Goal: Check status: Check status

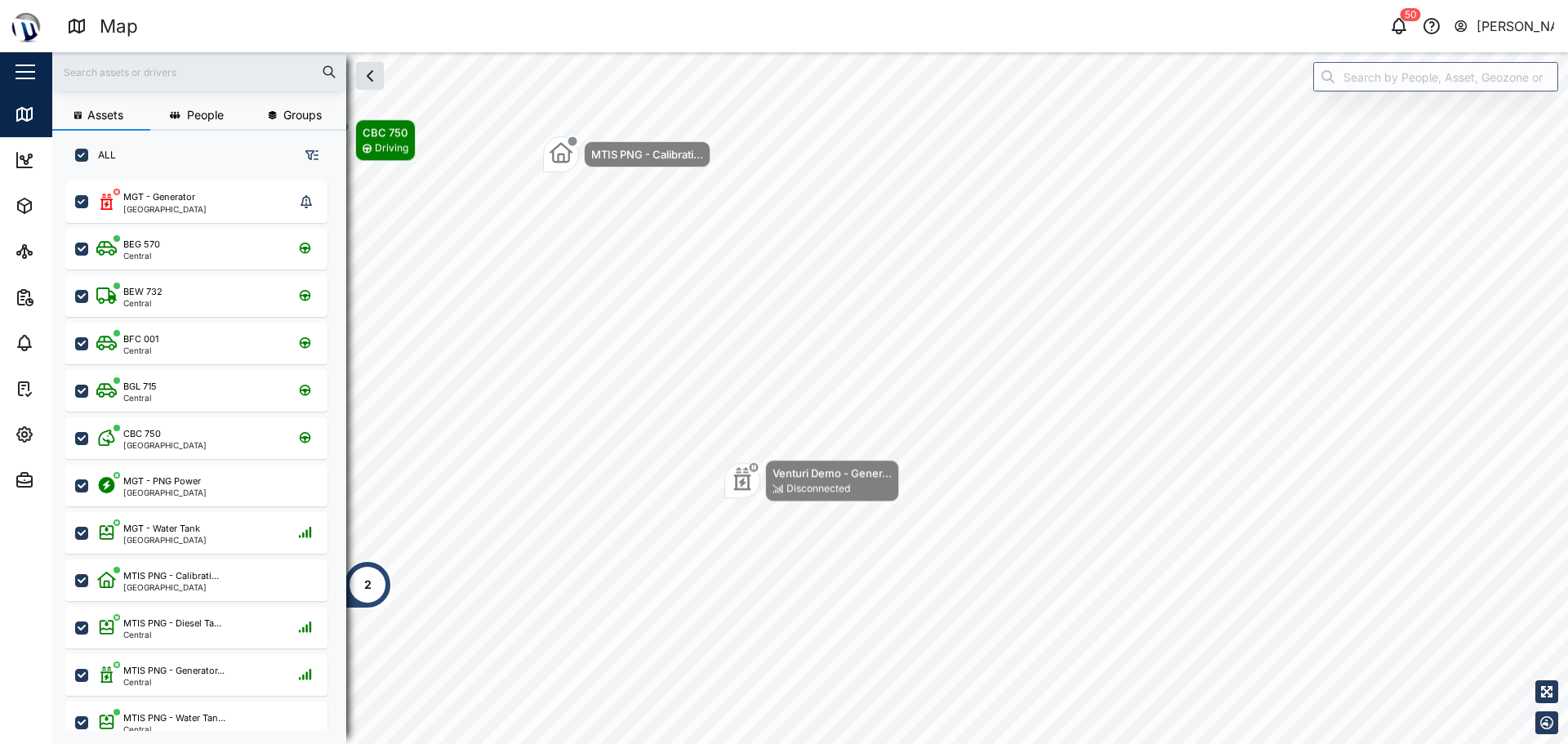
scroll to position [544, 256]
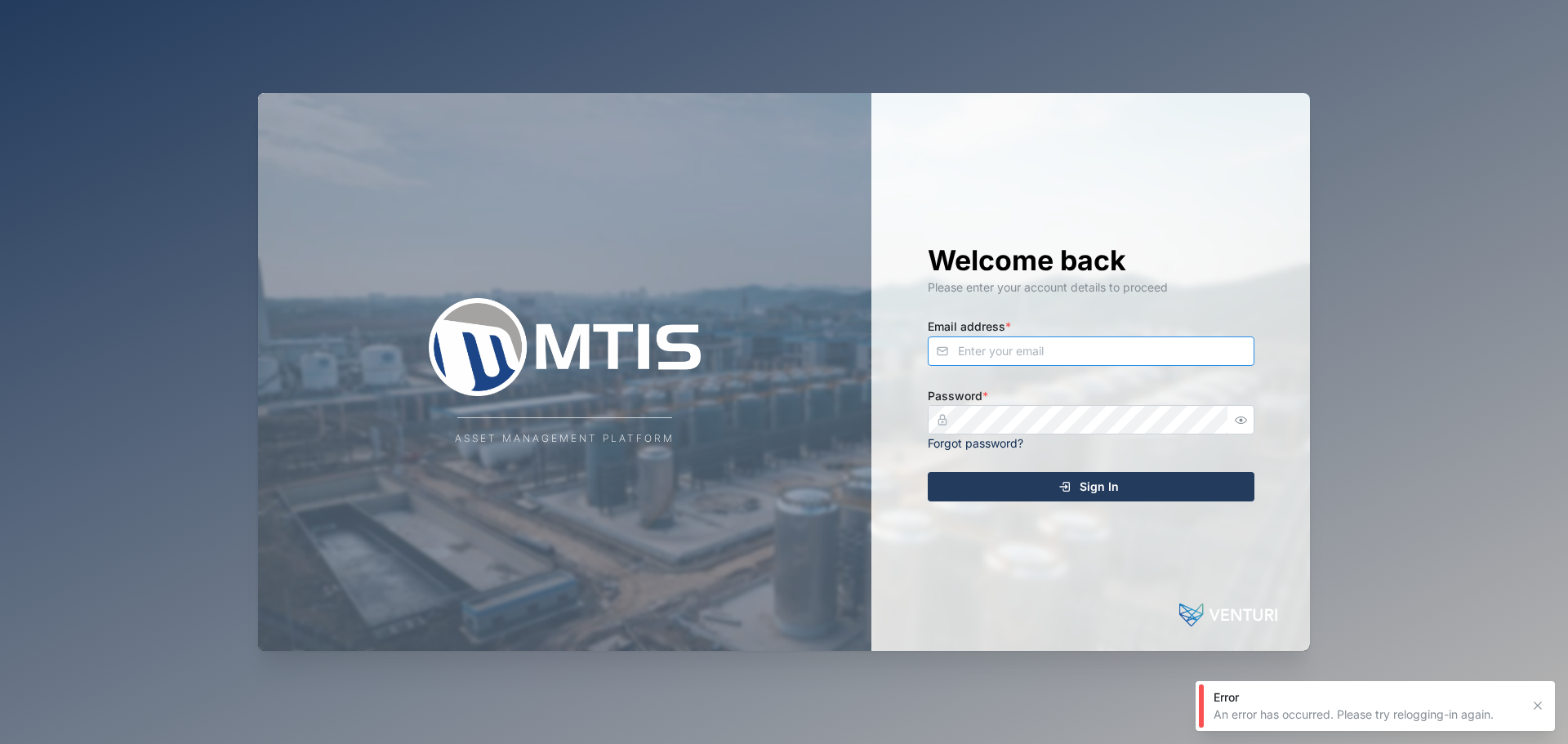
drag, startPoint x: 1078, startPoint y: 353, endPoint x: 1083, endPoint y: 346, distance: 8.6
click at [1079, 351] on input "Email address *" at bounding box center [1091, 351] width 327 height 30
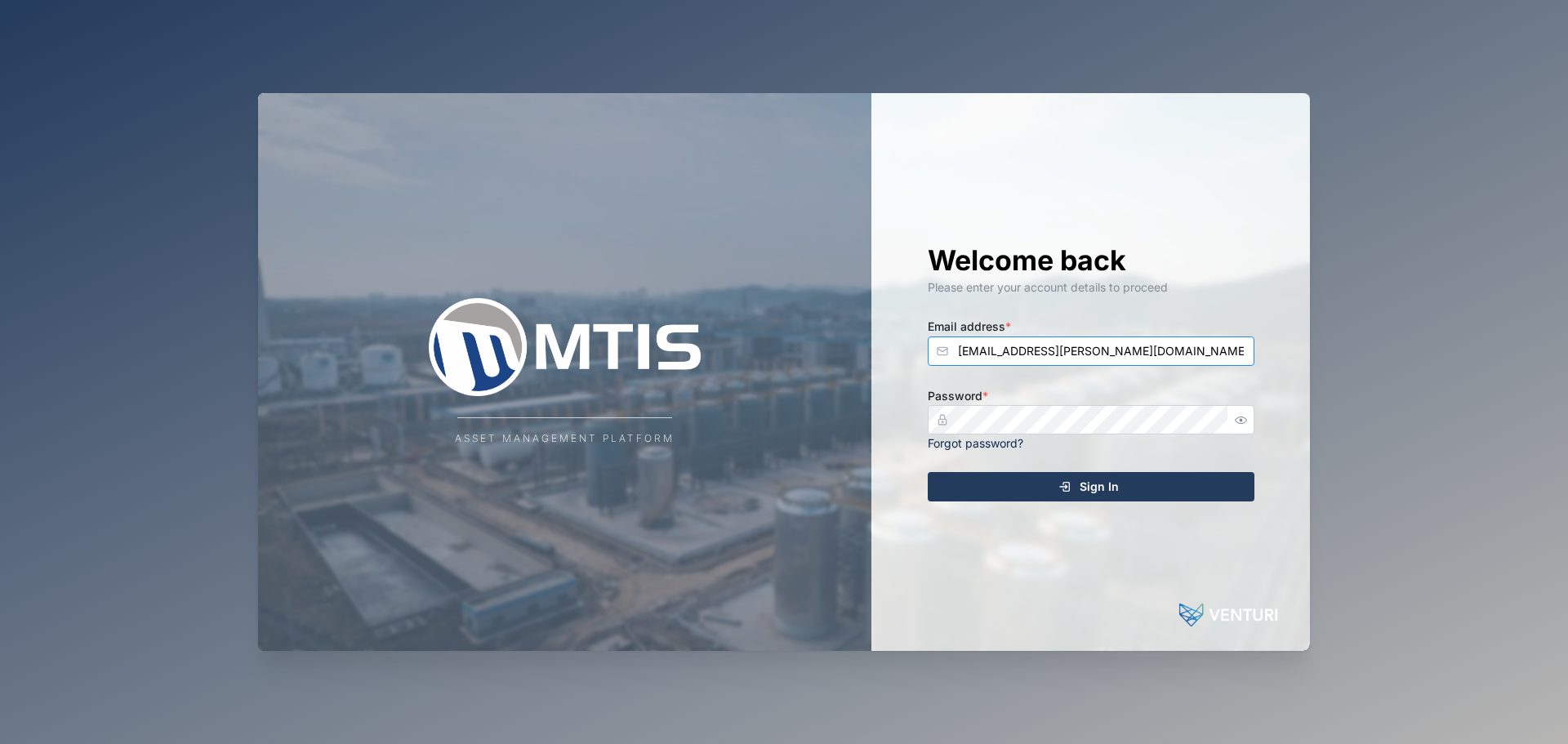
type input "declan.delahunty@venturi.io"
click at [928, 472] on button "Sign In" at bounding box center [1091, 486] width 327 height 30
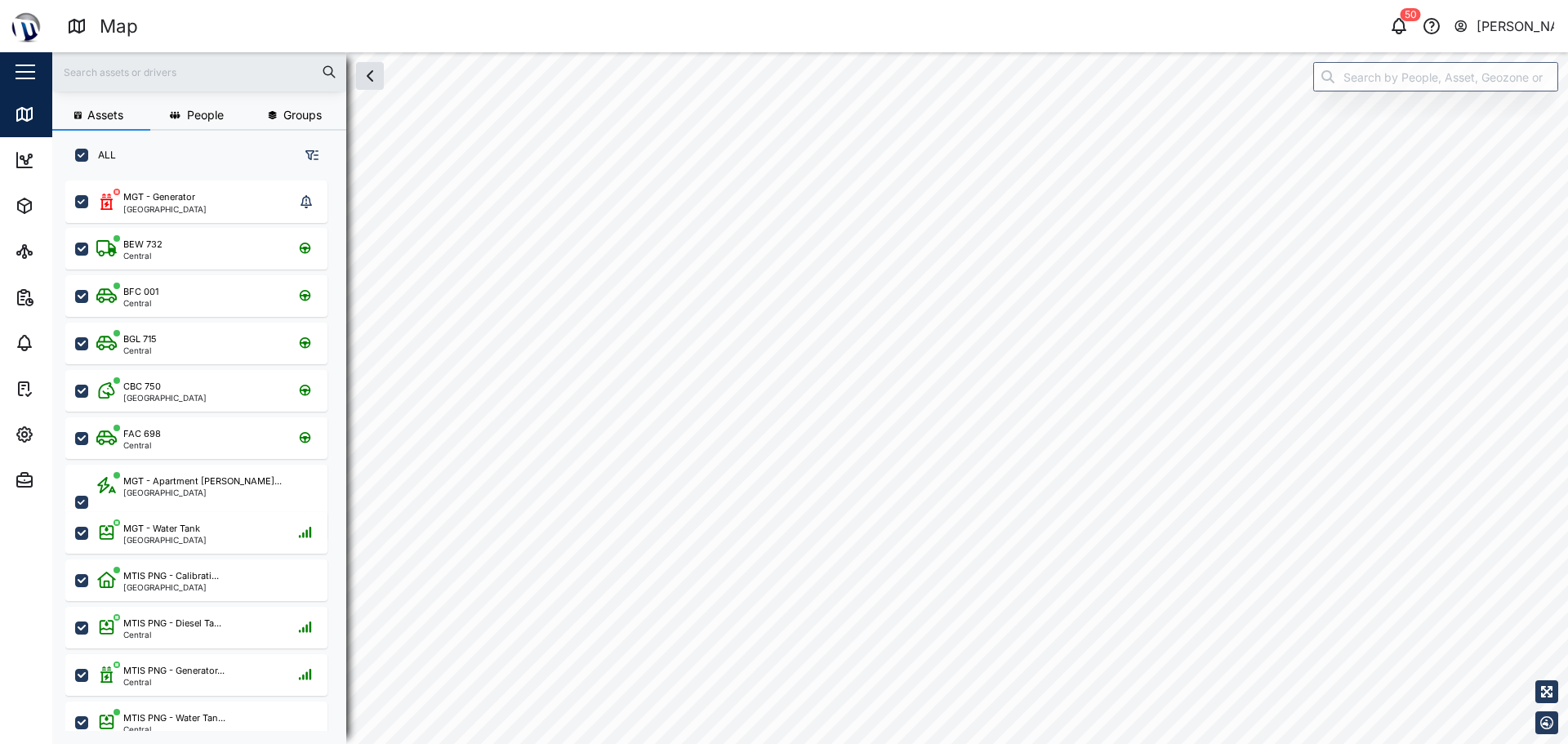
checkbox input "true"
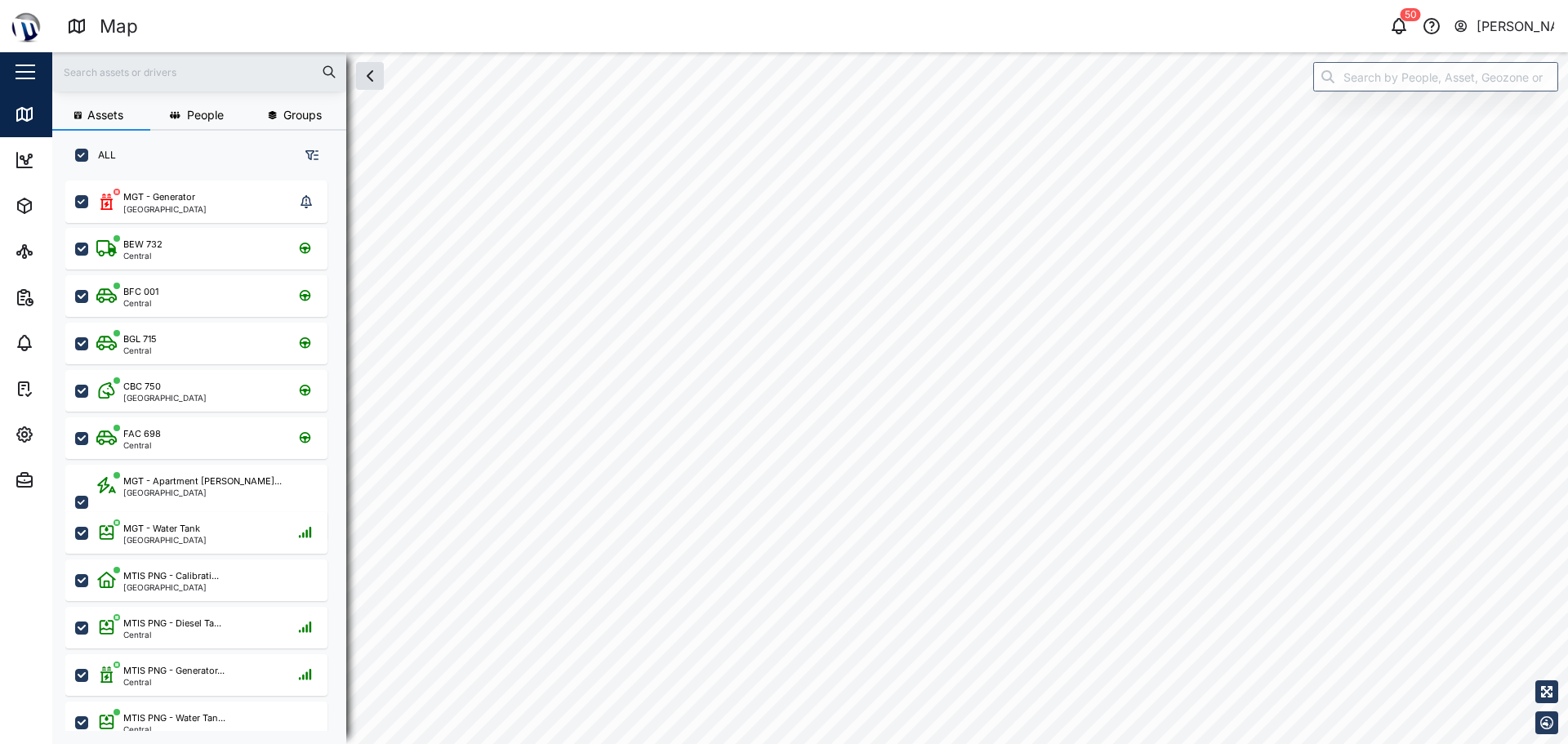
checkbox input "true"
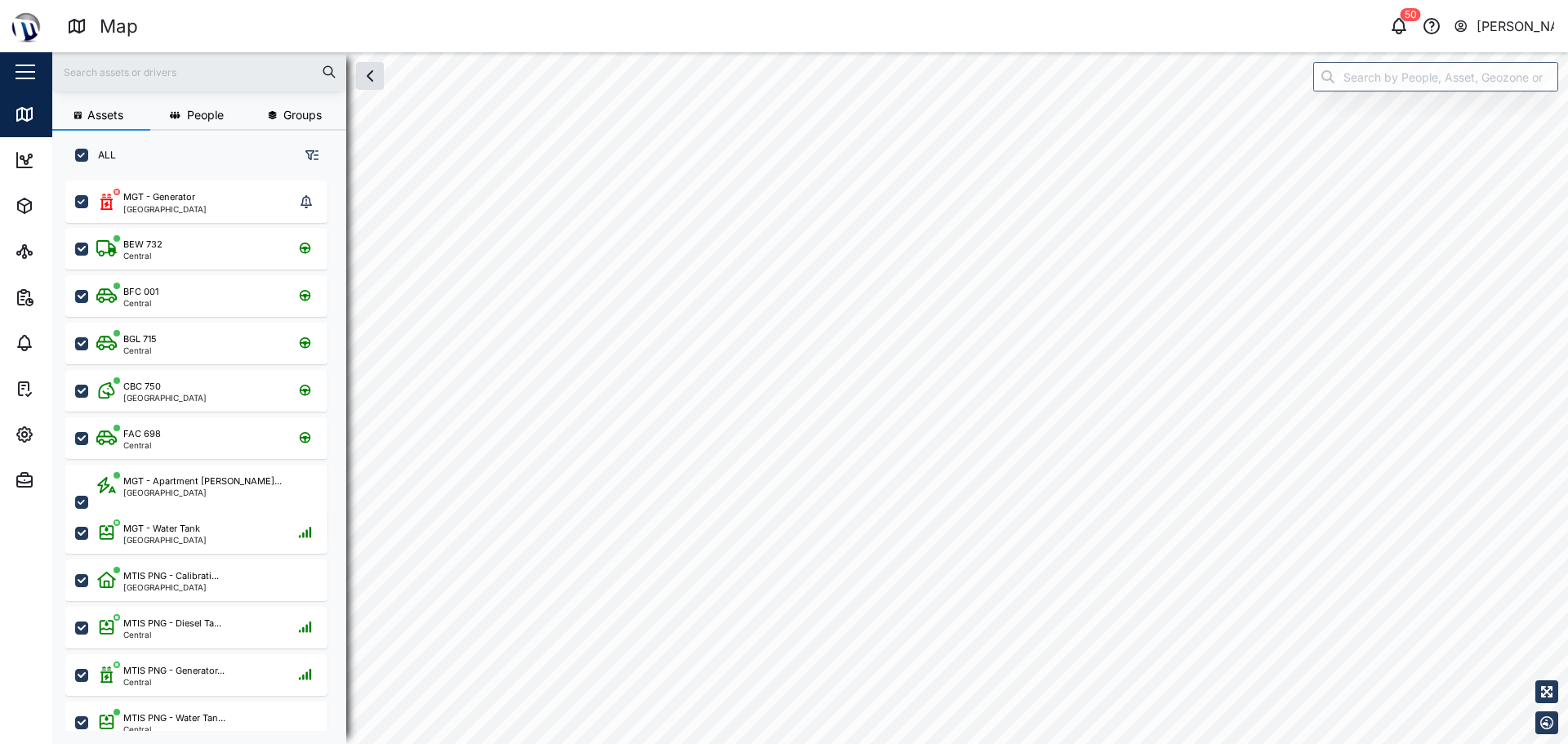
checkbox input "true"
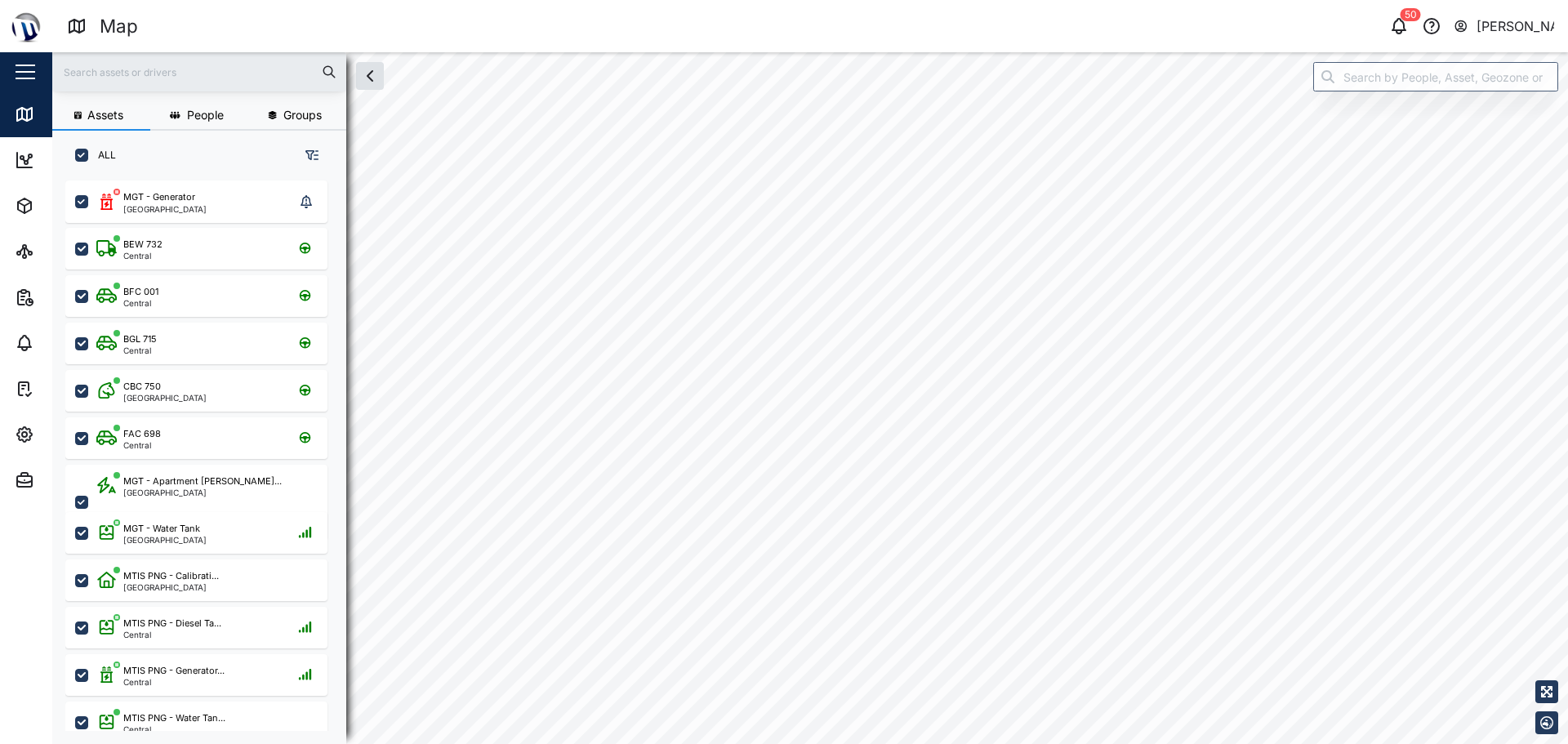
checkbox input "true"
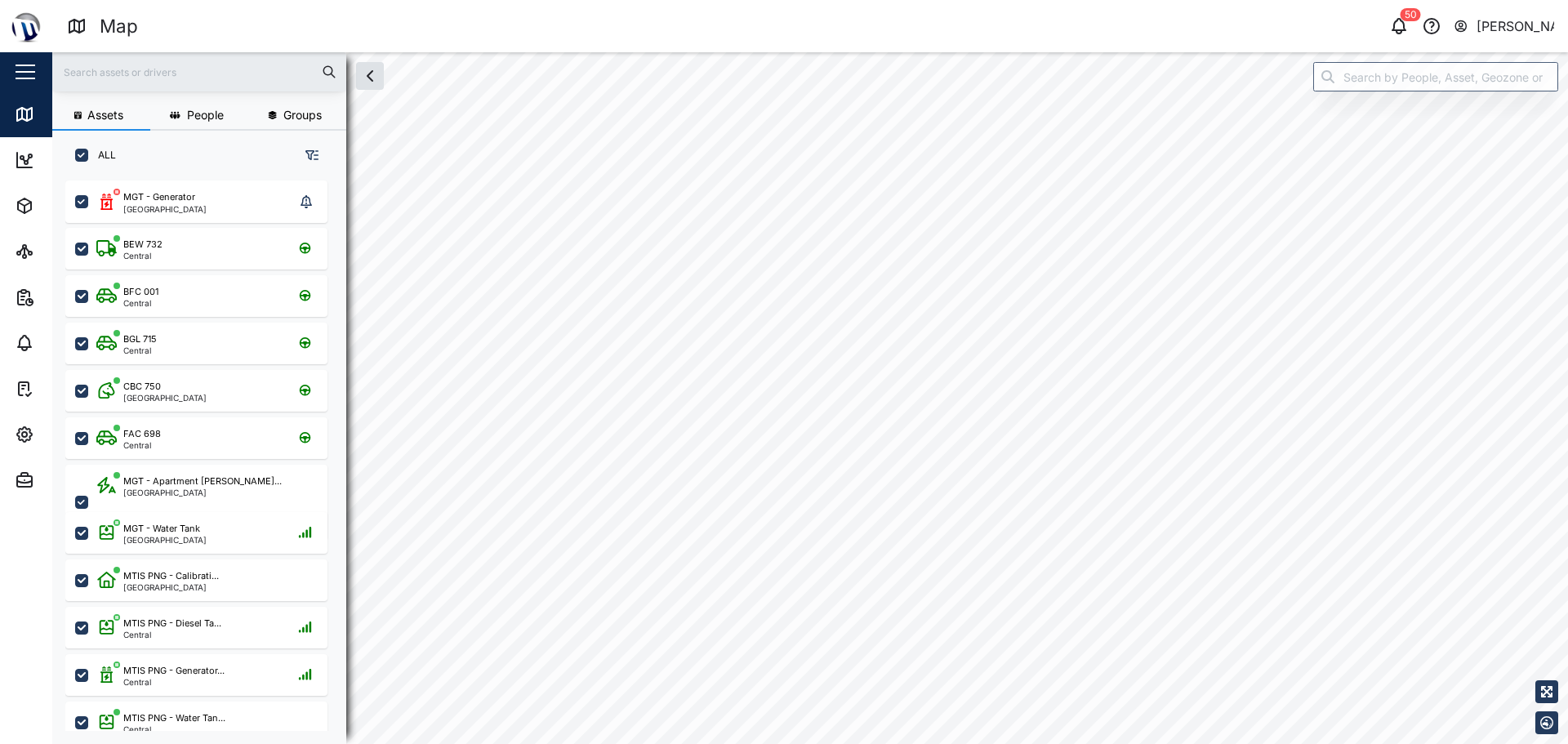
checkbox input "true"
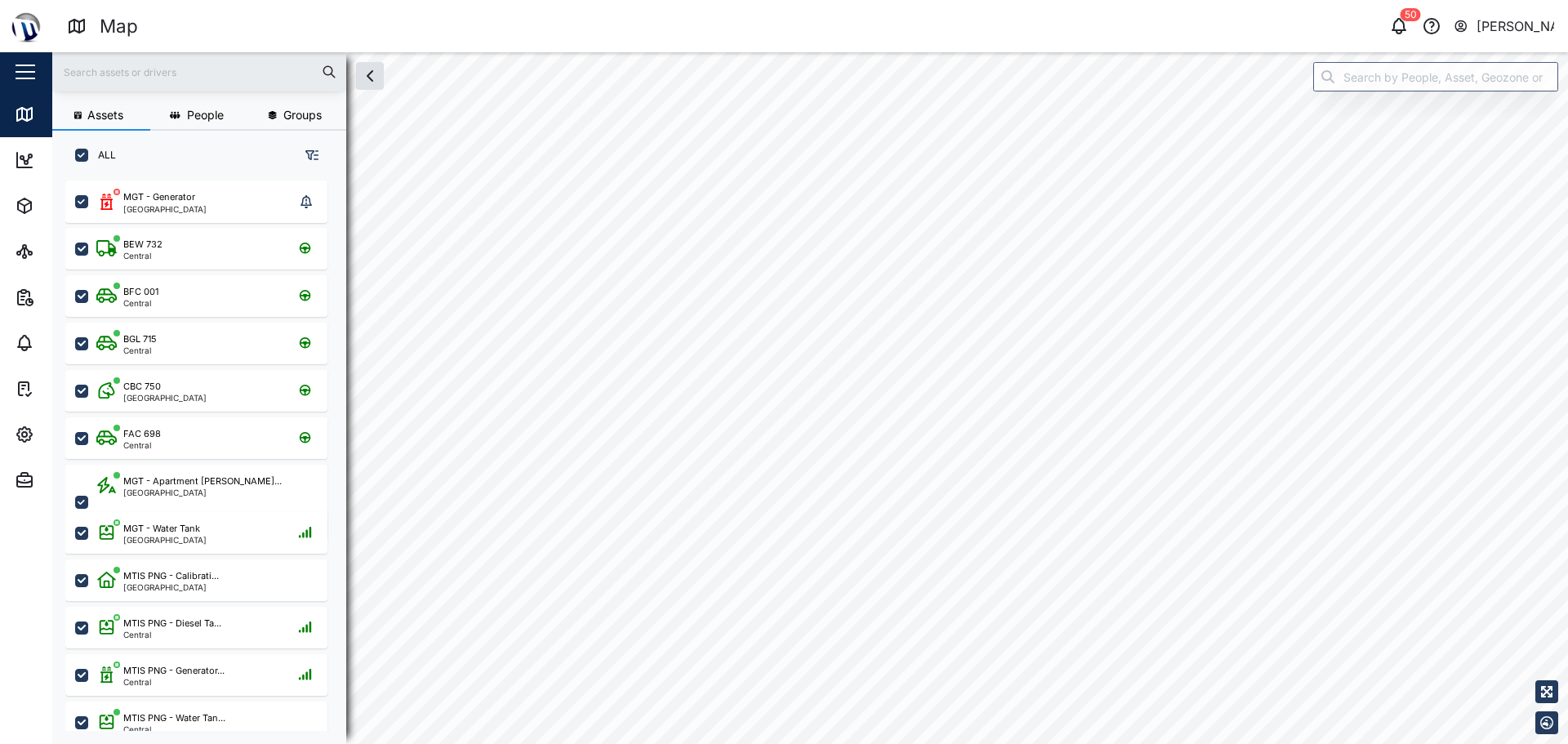
checkbox input "true"
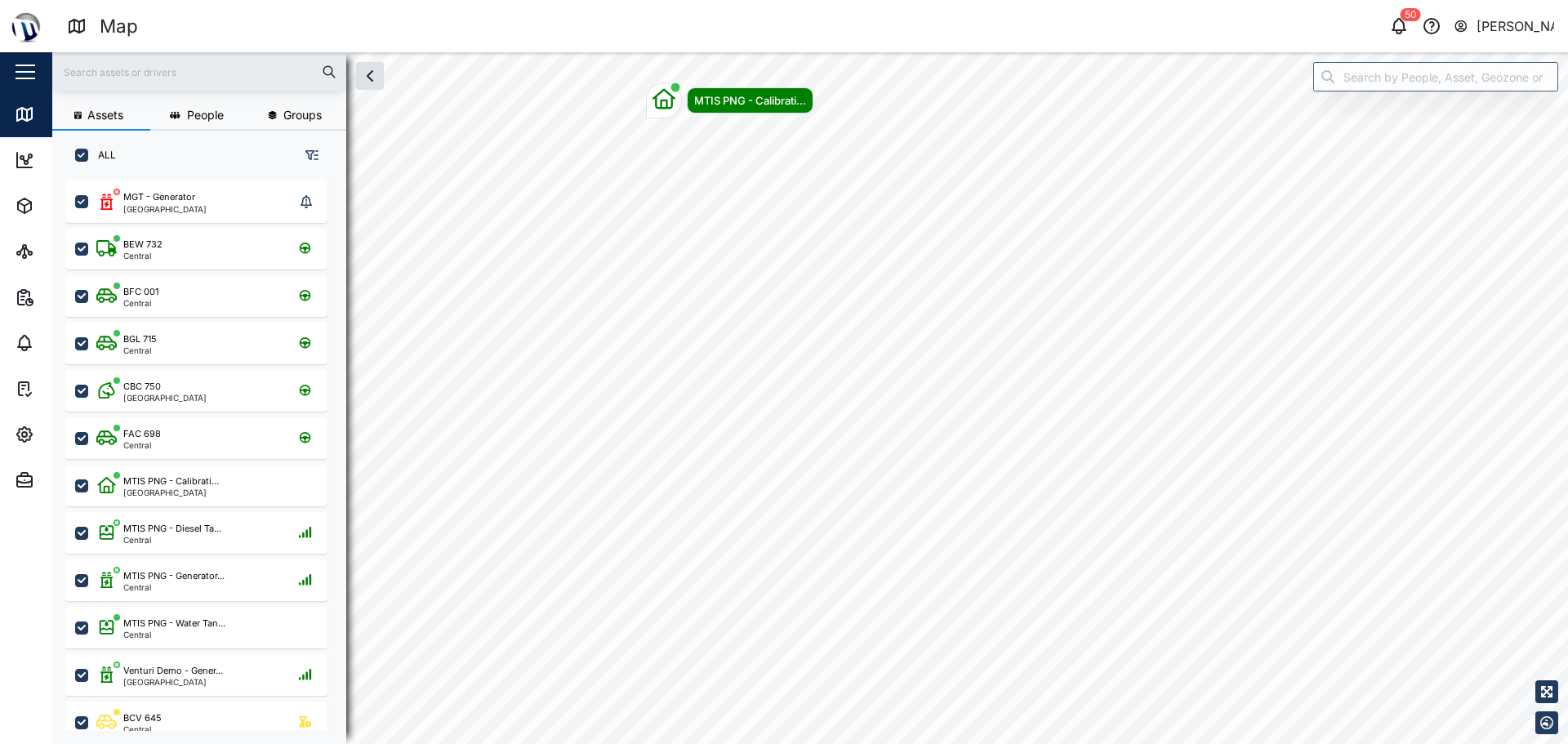
click at [711, 52] on div "Venturi Demo - Gener... Connected MTIS PNG - Calibrati..." at bounding box center [810, 52] width 1516 height 0
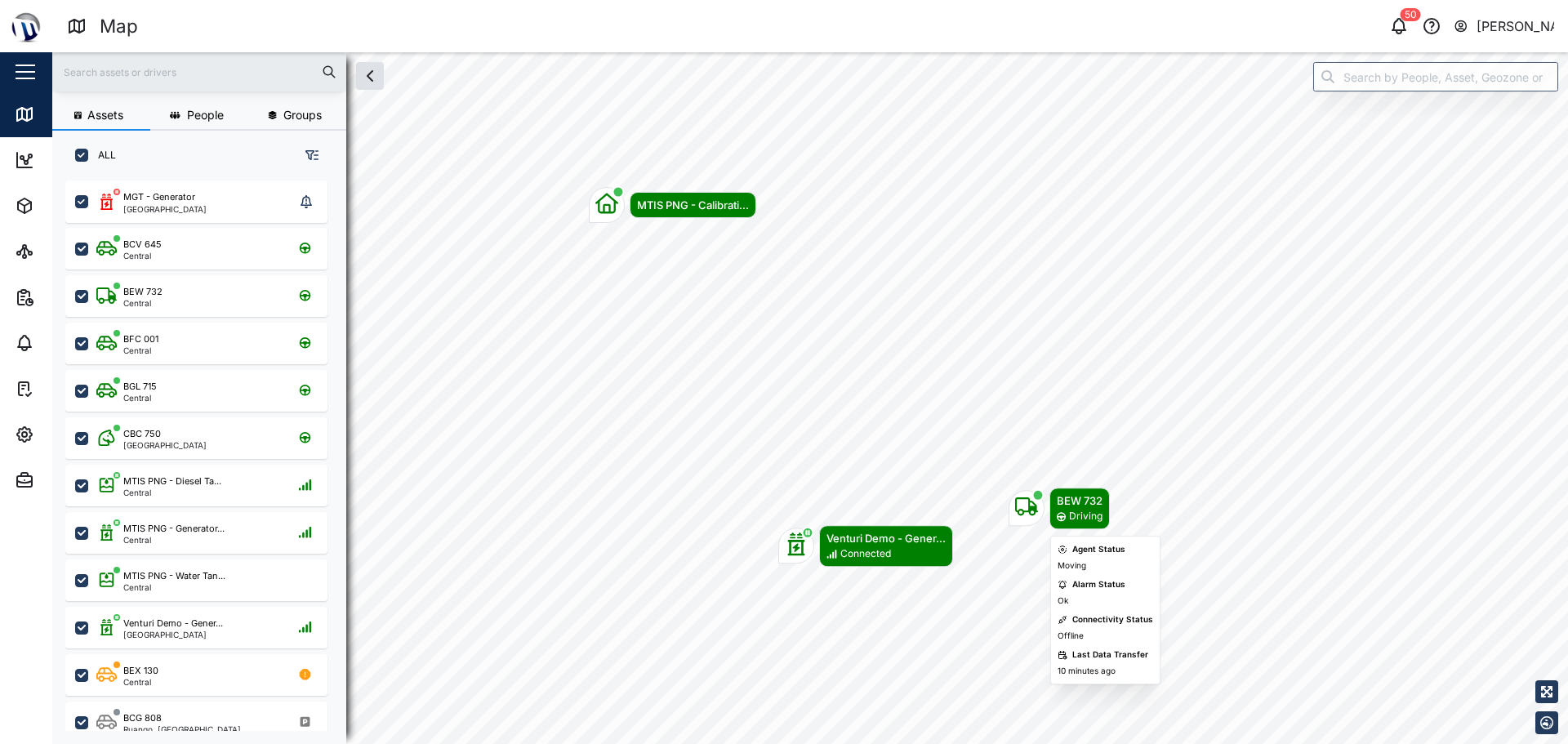
click at [1039, 512] on div "Map marker" at bounding box center [1027, 509] width 36 height 36
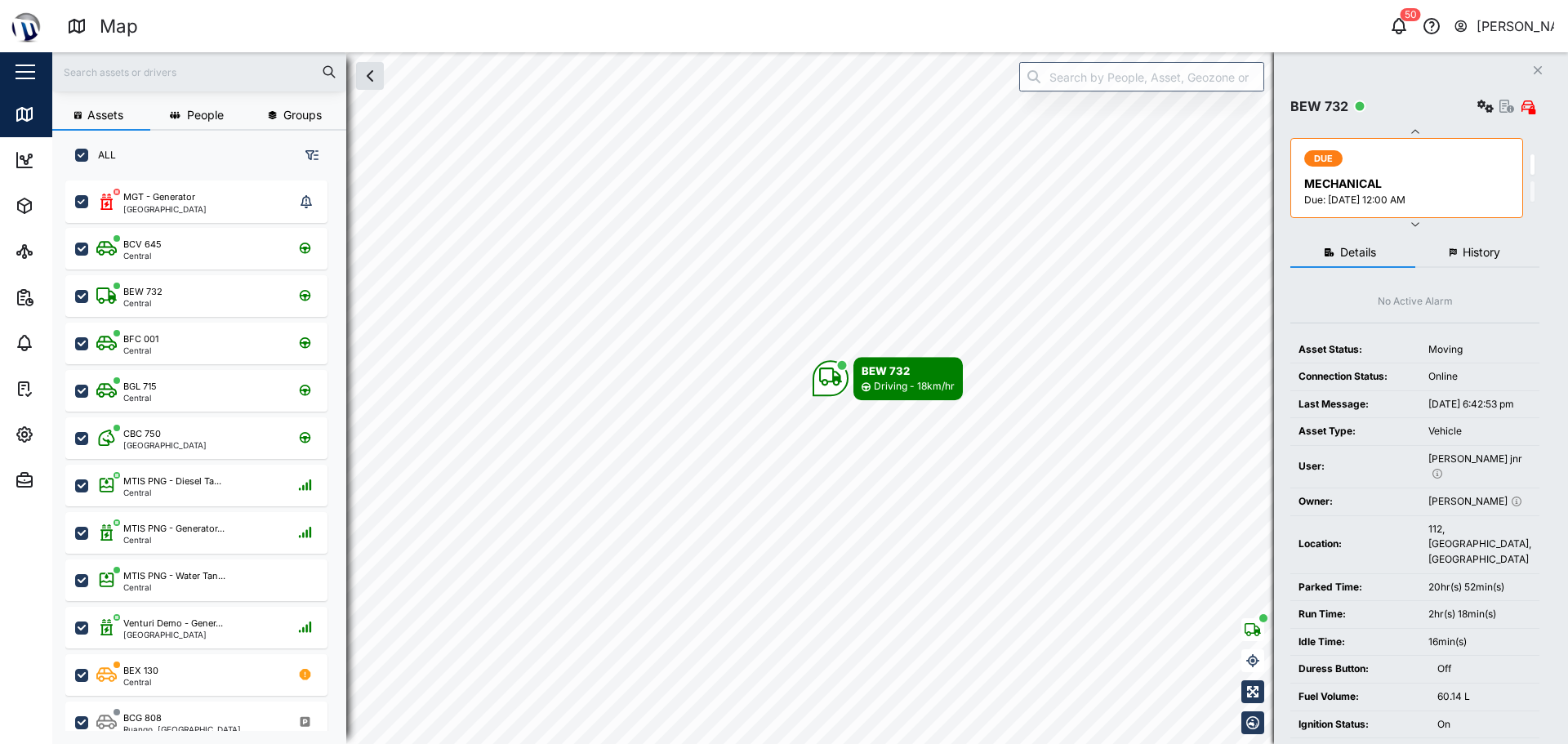
click at [1509, 106] on icon "button" at bounding box center [1507, 106] width 14 height 14
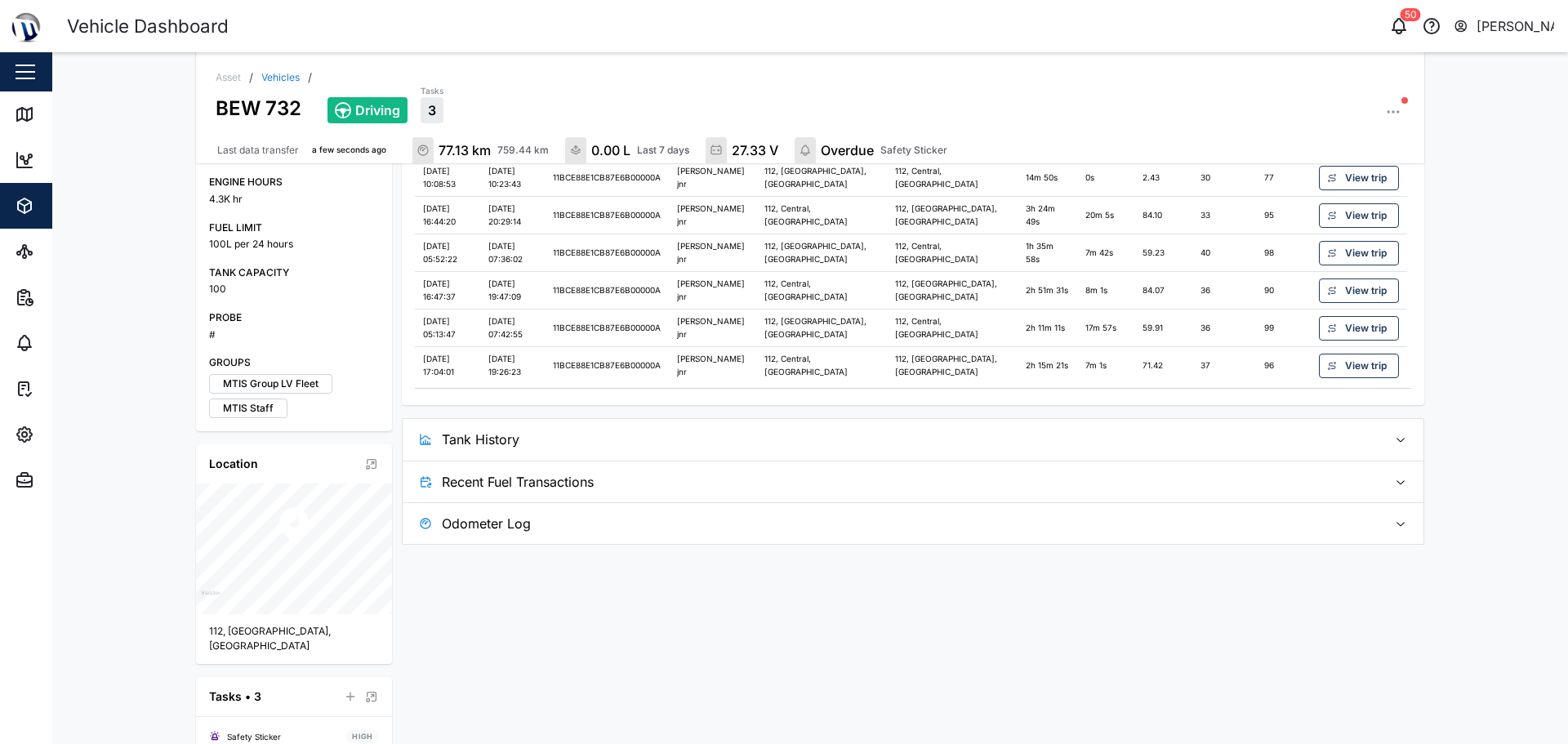
scroll to position [583, 0]
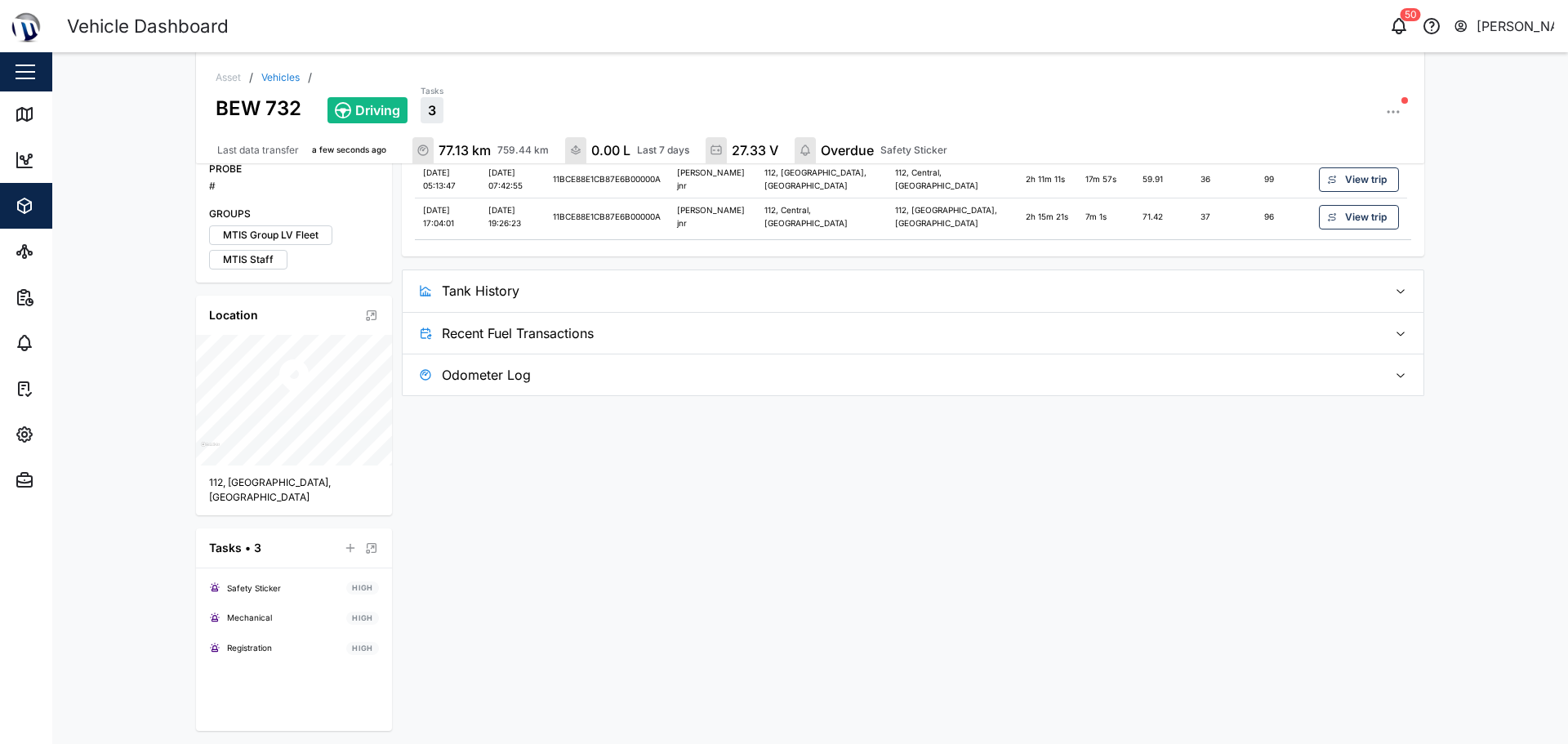
click at [890, 282] on span "Tank History" at bounding box center [909, 290] width 933 height 41
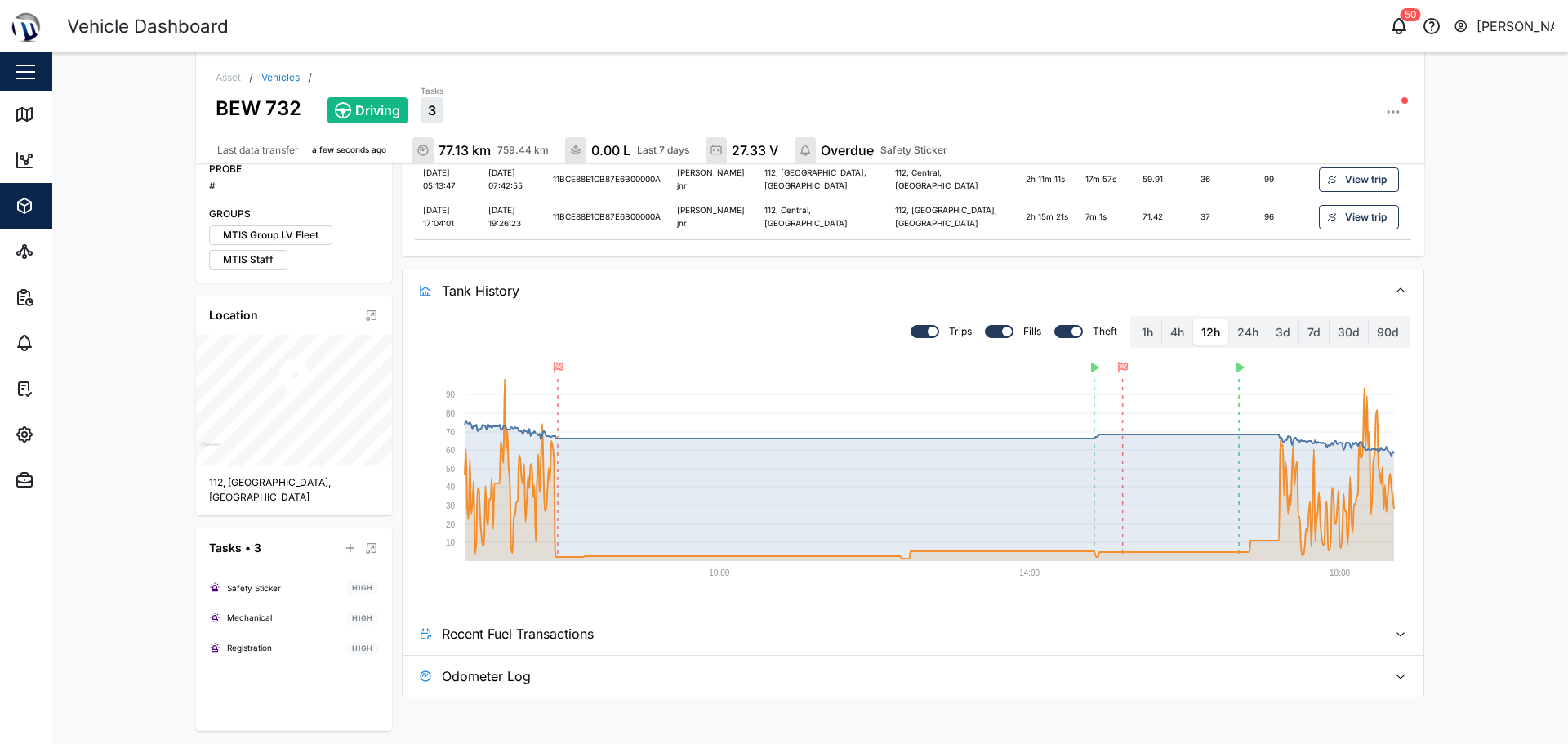
click at [1244, 320] on label "24h" at bounding box center [1248, 332] width 38 height 26
click at [1229, 320] on hours "24h" at bounding box center [1229, 320] width 0 height 0
